Goal: Find contact information: Find contact information

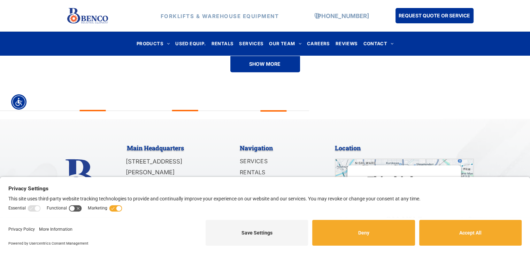
scroll to position [1770, 0]
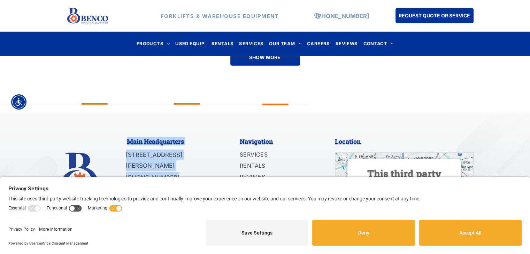
drag, startPoint x: 147, startPoint y: 158, endPoint x: 124, endPoint y: 161, distance: 23.8
click at [124, 161] on div "Main Headquarters [STREET_ADDRESS][PERSON_NAME] [PHONE_NUMBER] Navigation SERVI…" at bounding box center [265, 187] width 418 height 106
click at [177, 172] on p "[PHONE_NUMBER]" at bounding box center [169, 177] width 86 height 11
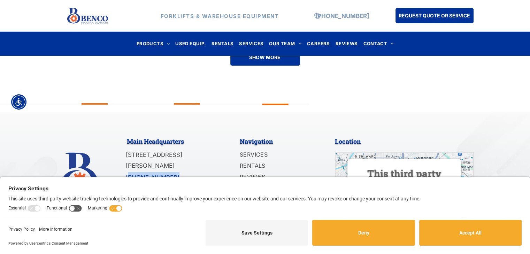
drag, startPoint x: 170, startPoint y: 159, endPoint x: 128, endPoint y: 161, distance: 41.9
click at [128, 172] on p "[PHONE_NUMBER]" at bounding box center [169, 177] width 86 height 11
